Goal: Task Accomplishment & Management: Use online tool/utility

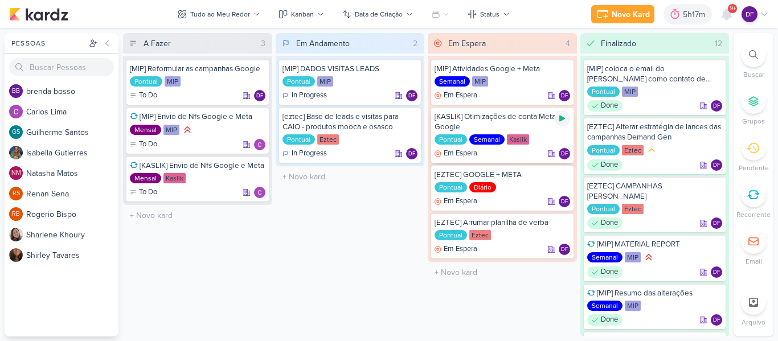
click at [566, 114] on icon at bounding box center [562, 118] width 9 height 9
click at [565, 115] on icon at bounding box center [562, 118] width 9 height 9
click at [559, 175] on icon at bounding box center [562, 176] width 9 height 9
click at [567, 68] on div at bounding box center [562, 71] width 16 height 16
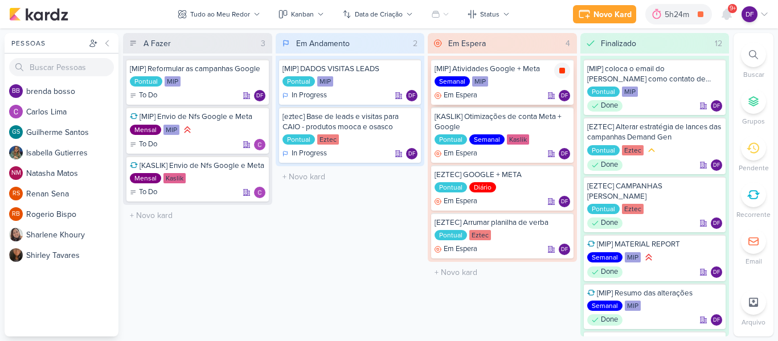
click at [563, 76] on div at bounding box center [562, 71] width 16 height 16
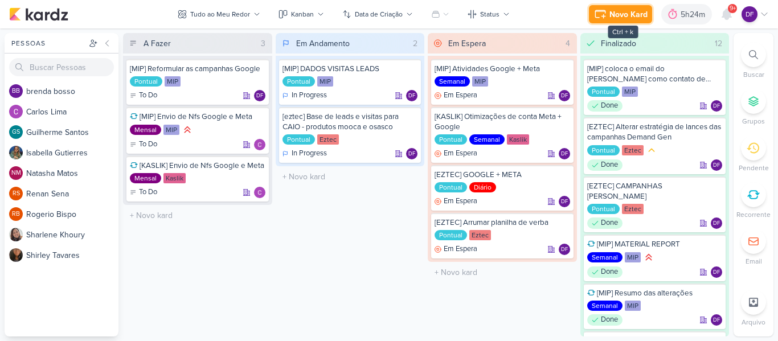
click at [616, 9] on div "Novo Kard" at bounding box center [629, 15] width 38 height 12
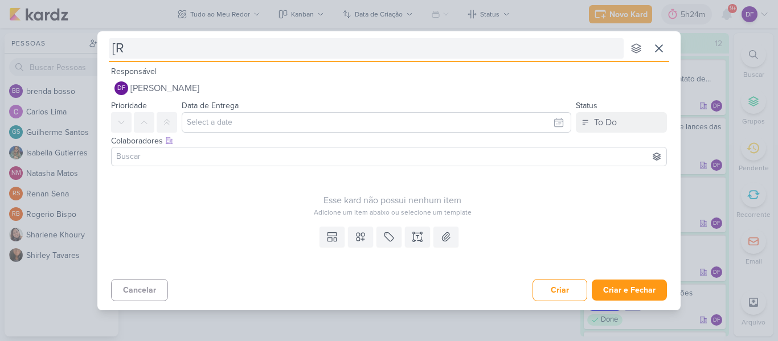
type input "[RE"
type input "[REU"
type input "[M"
type input "[MIP"
type input "[MIP][RE"
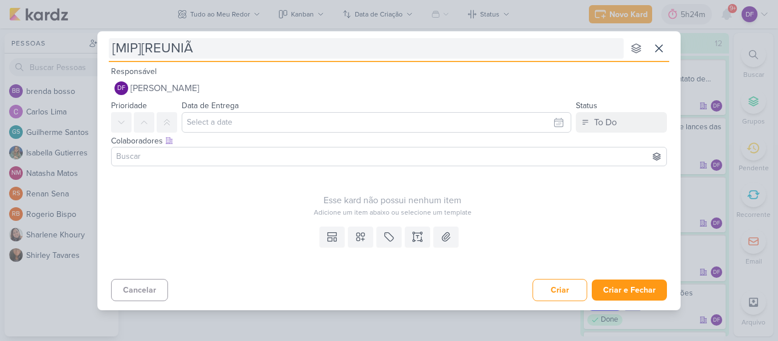
type input "[MIP][REUNIÃO"
type input "[MIP][REUNIÃO CAR"
type input "[MIP][REUNIÃO CARBON"
click at [145, 47] on input "[MIP][REUNIÃO CARBON" at bounding box center [366, 48] width 515 height 21
type input "[MIP] REUNIÃO CARBON"
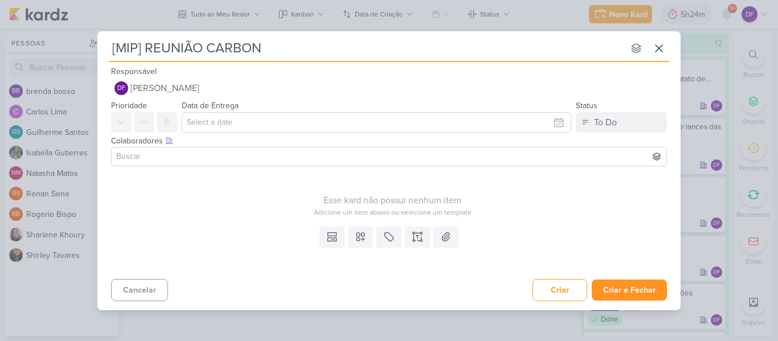
type input "[MIP] REUNIÃO CARBON"
click at [621, 283] on button "Criar e Fechar" at bounding box center [629, 290] width 75 height 21
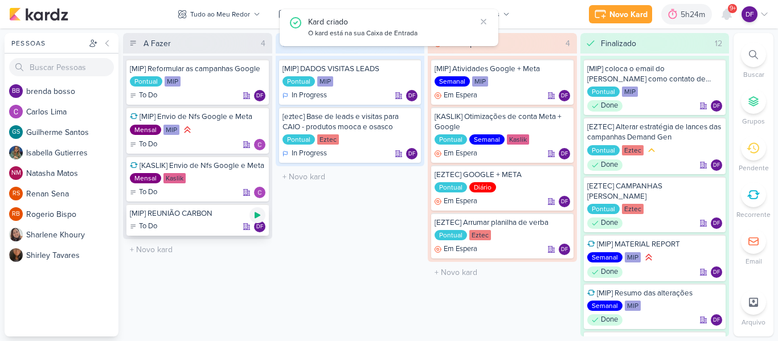
click at [258, 215] on icon at bounding box center [258, 216] width 6 height 6
